Goal: Find specific page/section: Find specific page/section

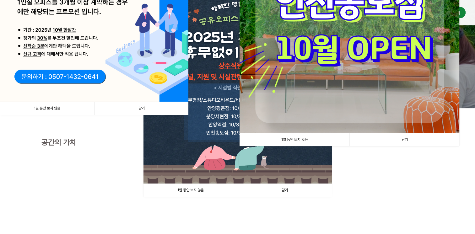
scroll to position [94, 0]
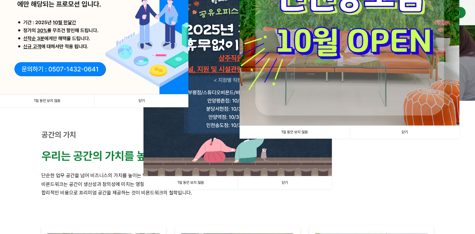
click at [150, 100] on link "닫기" at bounding box center [141, 101] width 94 height 13
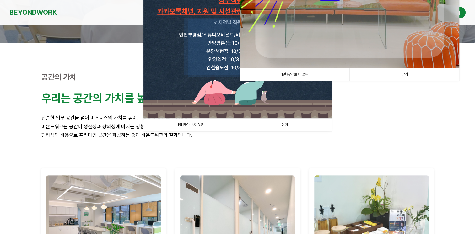
scroll to position [126, 0]
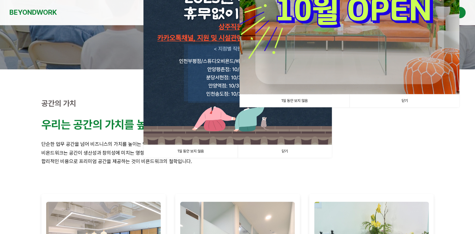
click at [404, 99] on link "닫기" at bounding box center [404, 101] width 110 height 13
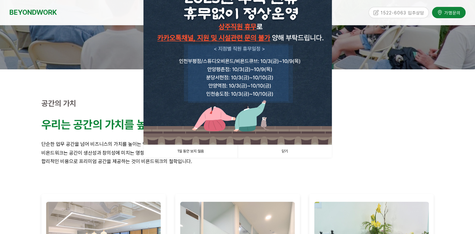
scroll to position [31, 0]
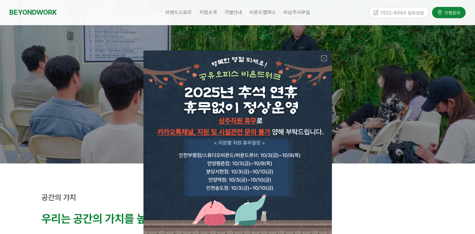
click at [324, 59] on link at bounding box center [324, 59] width 6 height 6
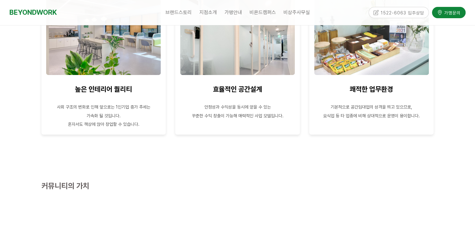
scroll to position [289, 0]
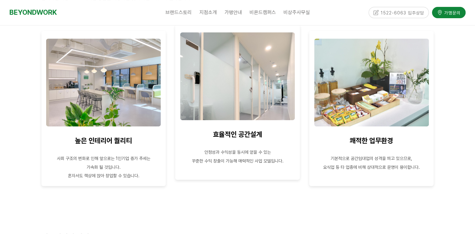
click at [228, 89] on img at bounding box center [237, 76] width 115 height 88
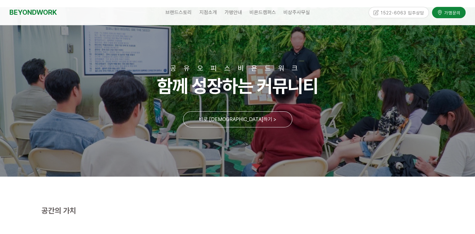
scroll to position [0, 0]
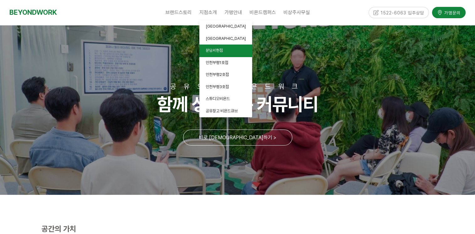
click at [222, 49] on span "분당서현점" at bounding box center [214, 50] width 17 height 5
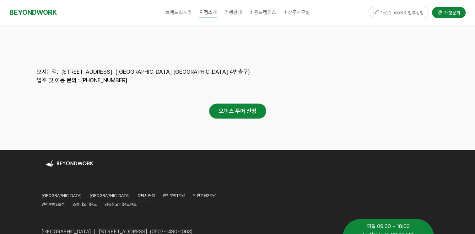
scroll to position [3049, 0]
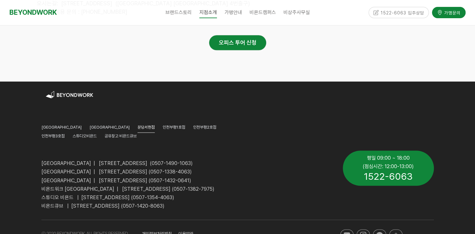
click at [214, 225] on div "개인정보처리방침 이용약관" at bounding box center [220, 234] width 167 height 18
